Goal: Task Accomplishment & Management: Use online tool/utility

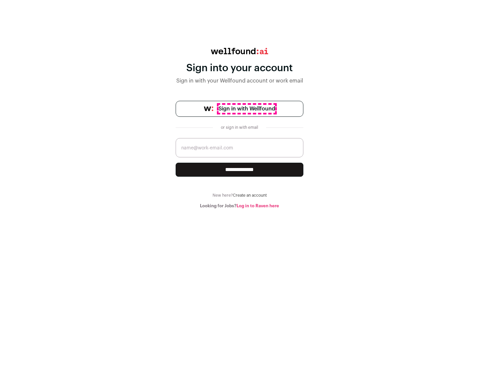
click at [246, 109] on span "Sign in with Wellfound" at bounding box center [246, 109] width 56 height 8
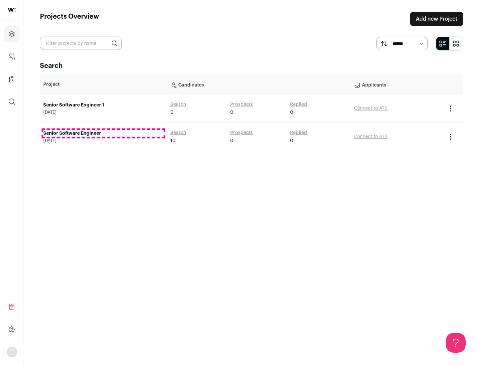
click at [103, 133] on link "Senior Software Engineer" at bounding box center [103, 133] width 120 height 7
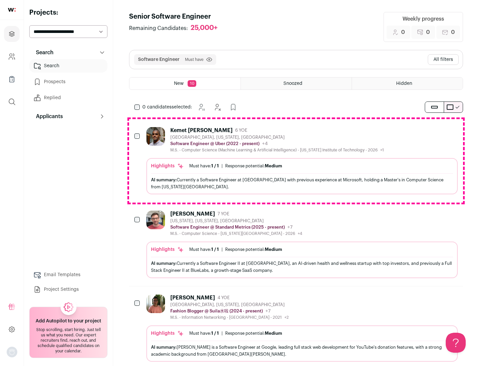
click at [296, 161] on div "Highlights Must have: 1 / 1 How many must haves have been fulfilled? | Response…" at bounding box center [301, 176] width 311 height 36
